Goal: Task Accomplishment & Management: Use online tool/utility

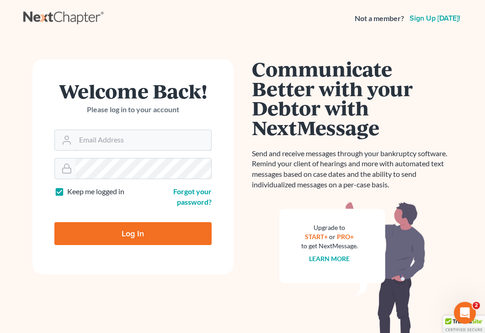
type input "[PERSON_NAME][EMAIL_ADDRESS][DOMAIN_NAME]"
click at [162, 229] on input "Log In" at bounding box center [132, 233] width 157 height 23
type input "Thinking..."
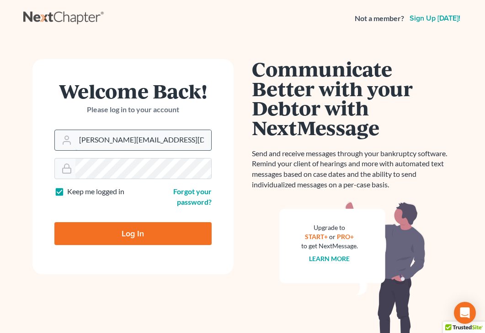
click at [146, 145] on input "brooke@johnlentz.com" at bounding box center [143, 140] width 136 height 20
type input "madeleinebauereis@gmail.com"
click at [149, 232] on input "Log In" at bounding box center [132, 233] width 157 height 23
type input "Thinking..."
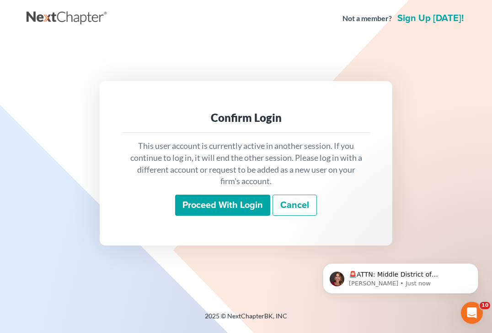
click at [212, 209] on input "Proceed with login" at bounding box center [222, 204] width 95 height 21
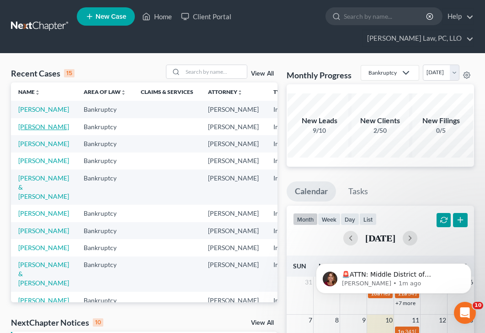
click at [19, 123] on link "[PERSON_NAME]" at bounding box center [43, 127] width 51 height 8
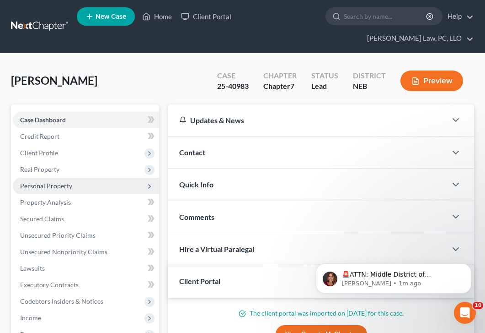
click at [115, 178] on span "Personal Property" at bounding box center [86, 186] width 146 height 16
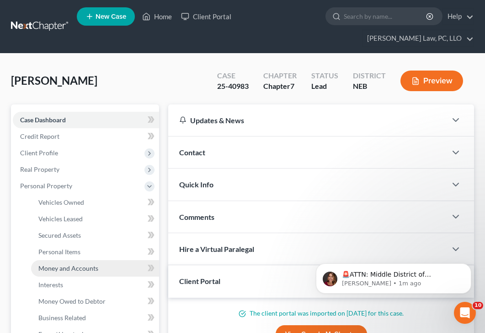
click at [97, 264] on span "Money and Accounts" at bounding box center [68, 268] width 60 height 8
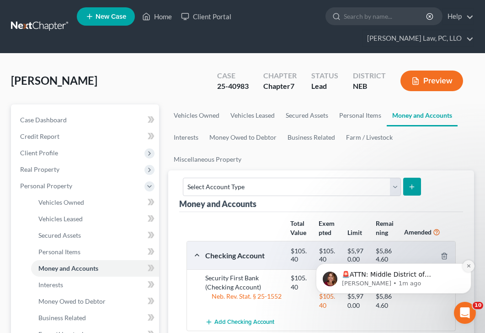
click at [473, 265] on button "Dismiss notification" at bounding box center [469, 266] width 12 height 12
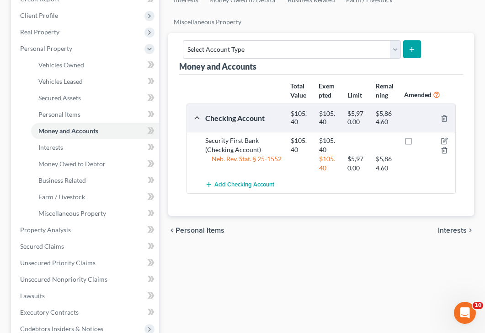
scroll to position [275, 0]
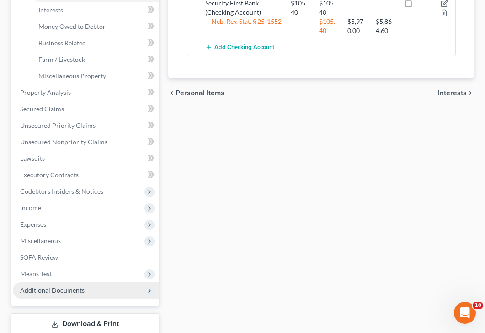
click at [75, 286] on span "Additional Documents" at bounding box center [52, 290] width 65 height 8
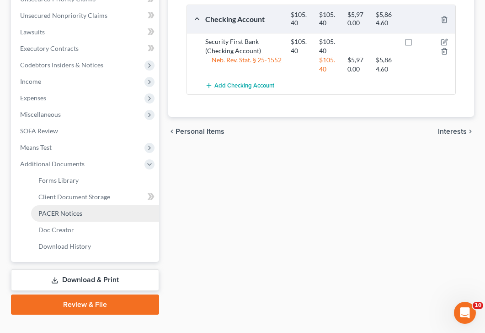
click at [70, 209] on span "PACER Notices" at bounding box center [60, 213] width 44 height 8
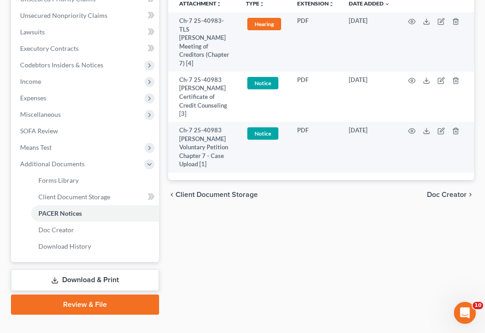
scroll to position [99, 0]
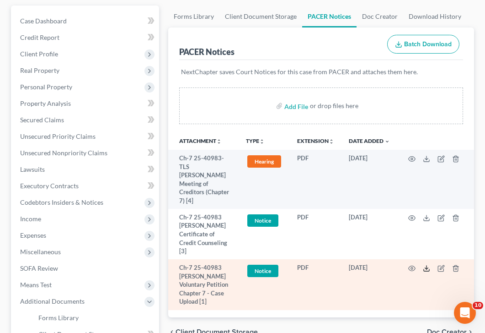
click at [427, 264] on icon at bounding box center [426, 267] width 7 height 7
